Goal: Transaction & Acquisition: Purchase product/service

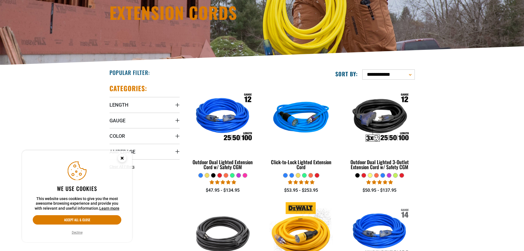
scroll to position [110, 0]
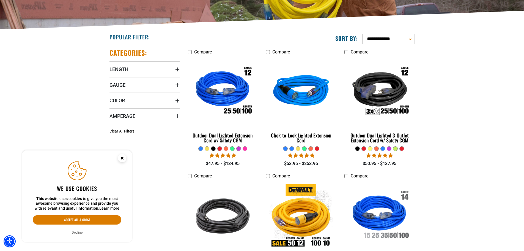
click at [122, 159] on circle "Cookie Consent" at bounding box center [122, 158] width 8 height 8
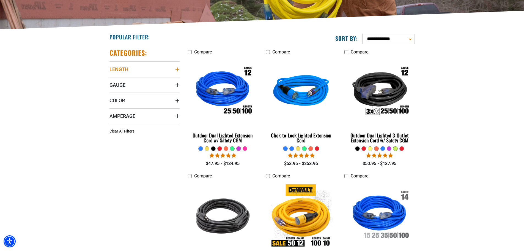
click at [176, 68] on icon "Length" at bounding box center [177, 69] width 4 height 4
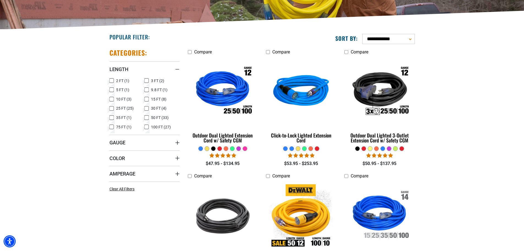
click at [147, 118] on icon at bounding box center [146, 117] width 4 height 7
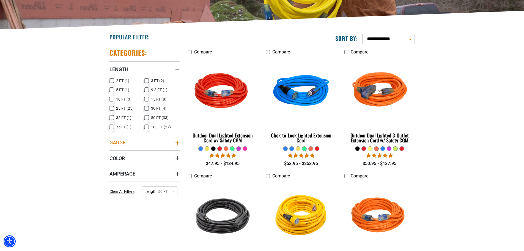
click at [177, 142] on icon "Gauge" at bounding box center [177, 143] width 4 height 4
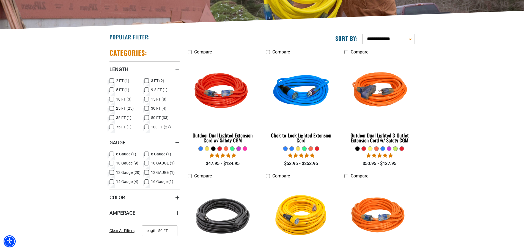
click at [146, 161] on icon at bounding box center [146, 162] width 4 height 7
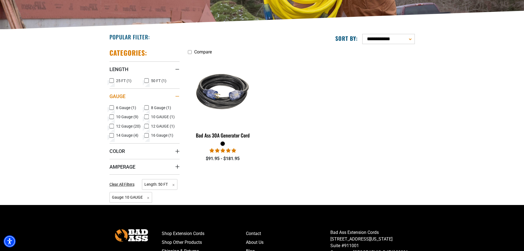
click at [178, 96] on icon "Gauge" at bounding box center [177, 96] width 4 height 1
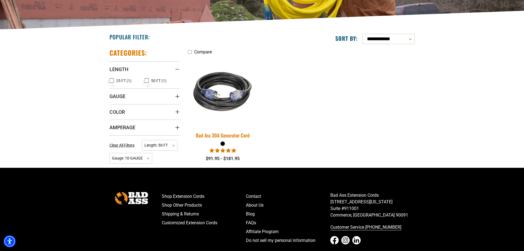
click at [235, 98] on img at bounding box center [222, 91] width 77 height 70
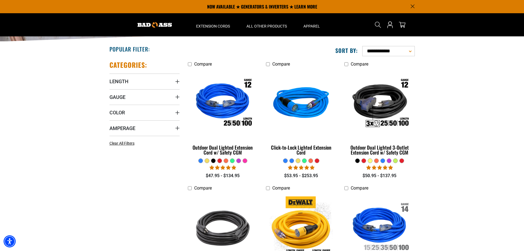
scroll to position [83, 0]
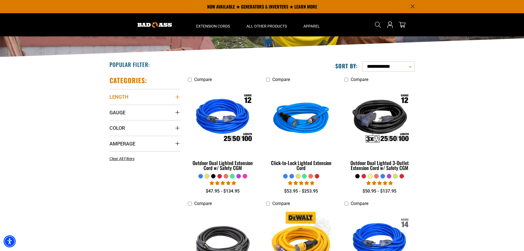
click at [177, 95] on icon "Length" at bounding box center [177, 97] width 4 height 4
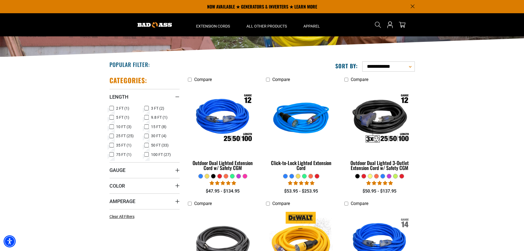
click at [146, 144] on icon at bounding box center [146, 144] width 4 height 7
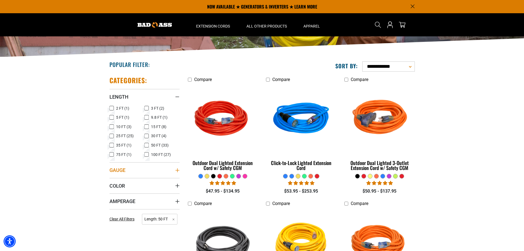
click at [177, 171] on icon "Gauge" at bounding box center [177, 170] width 4 height 4
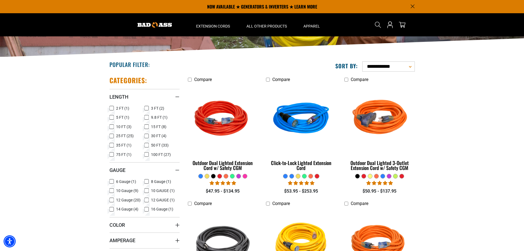
click at [148, 189] on icon at bounding box center [146, 190] width 4 height 7
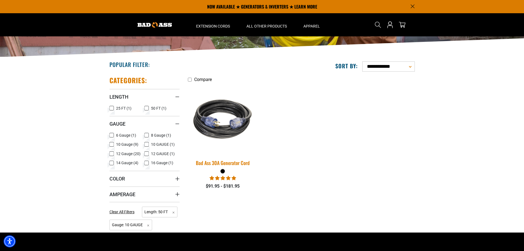
click at [231, 119] on img at bounding box center [222, 119] width 77 height 70
